Goal: Task Accomplishment & Management: Manage account settings

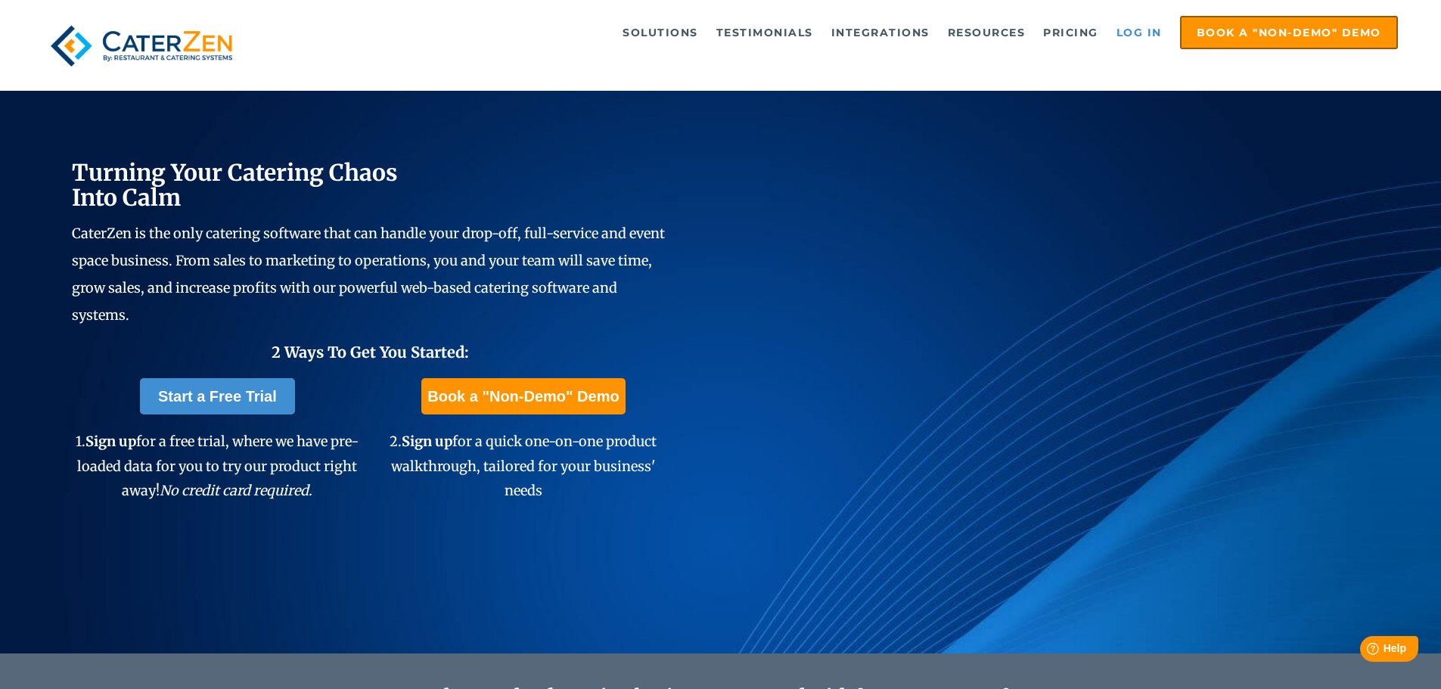
click at [1130, 39] on link "Log in" at bounding box center [1139, 32] width 61 height 30
click at [1135, 39] on link "Log in" at bounding box center [1139, 32] width 61 height 30
click at [1149, 27] on link "Log in" at bounding box center [1139, 32] width 61 height 30
